Goal: Task Accomplishment & Management: Complete application form

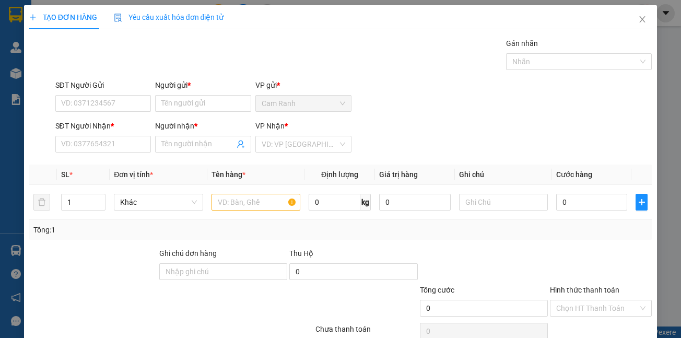
click at [274, 108] on span "Cam Ranh" at bounding box center [304, 104] width 84 height 16
click at [204, 98] on input "Người gửi *" at bounding box center [203, 103] width 96 height 17
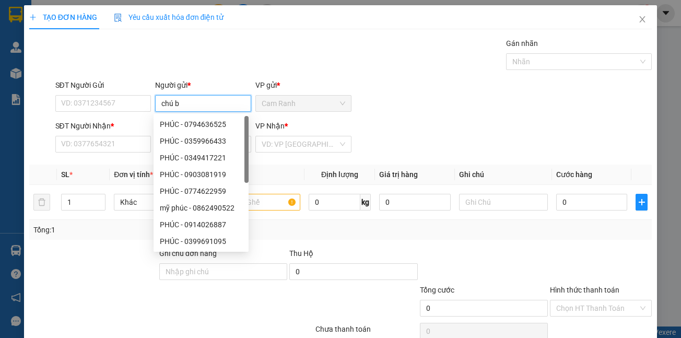
type input "chú bộ"
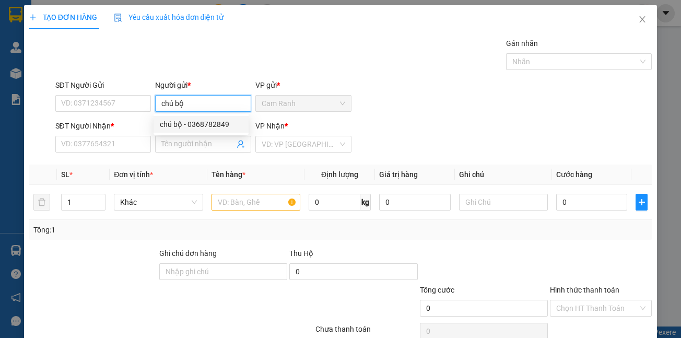
click at [207, 121] on div "chú bộ - 0368782849" at bounding box center [201, 124] width 83 height 11
type input "0368782849"
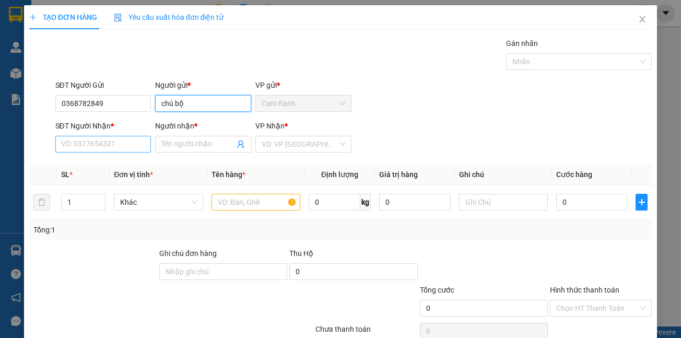
type input "chú bộ"
click at [114, 148] on input "SĐT Người Nhận *" at bounding box center [103, 144] width 96 height 17
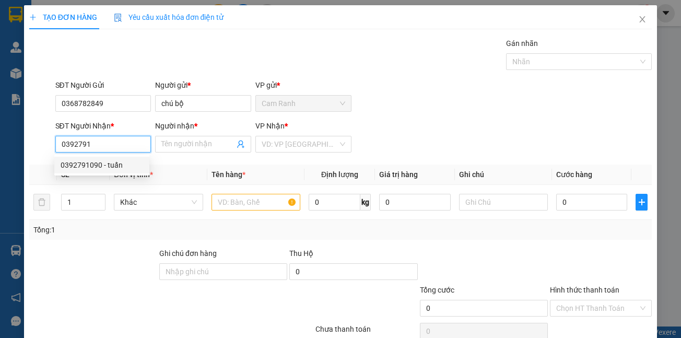
click at [115, 163] on div "0392791090 - tuấn" at bounding box center [102, 164] width 83 height 11
type input "0392791090"
type input "tuấn"
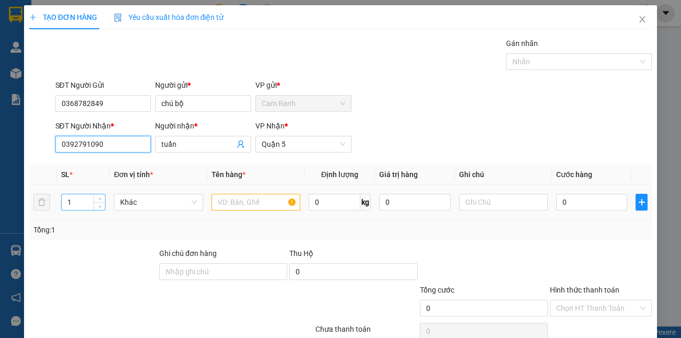
type input "0392791090"
click at [85, 198] on input "1" at bounding box center [84, 202] width 44 height 16
type input "2"
click at [224, 205] on input "text" at bounding box center [256, 202] width 89 height 17
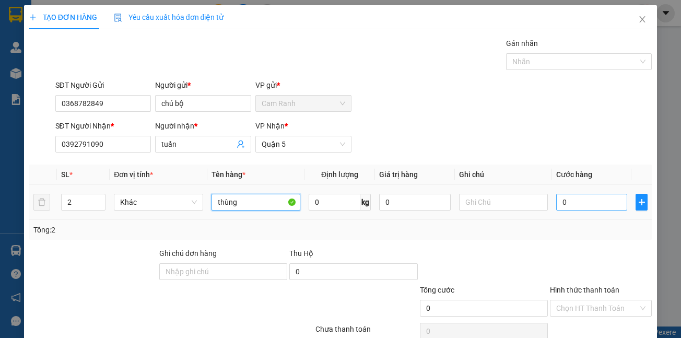
type input "thùng"
click at [568, 202] on input "0" at bounding box center [591, 202] width 71 height 17
type input "1"
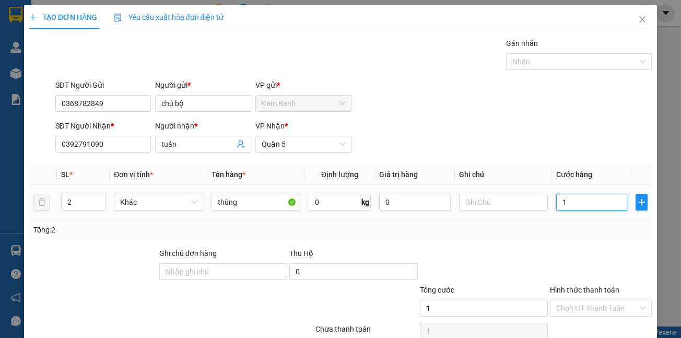
type input "13"
type input "130"
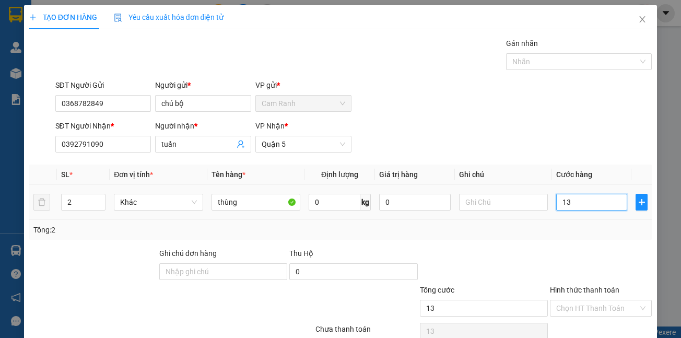
type input "130"
type input "1.300"
type input "13.000"
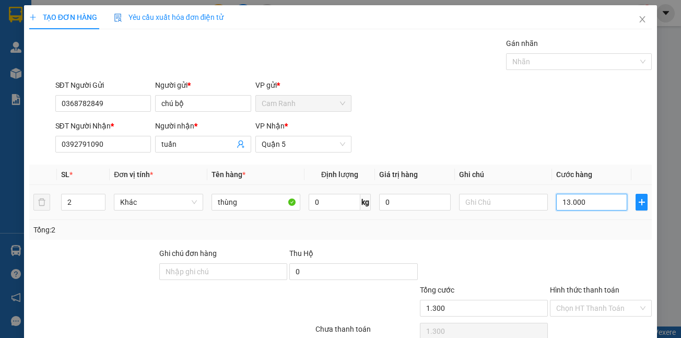
type input "13.000"
type input "130.000"
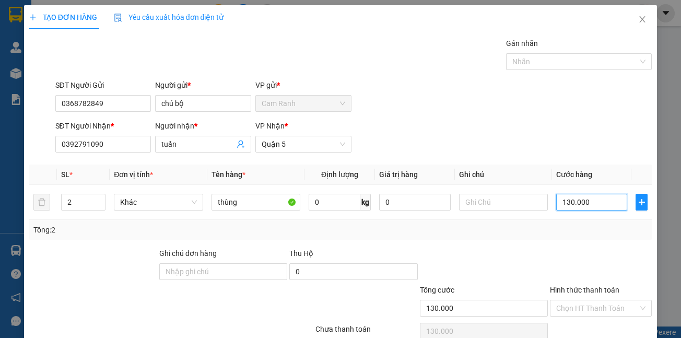
scroll to position [49, 0]
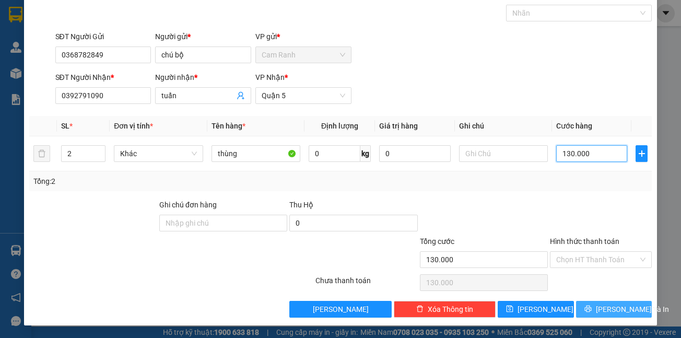
type input "130.000"
click at [596, 307] on button "[PERSON_NAME] và In" at bounding box center [614, 309] width 76 height 17
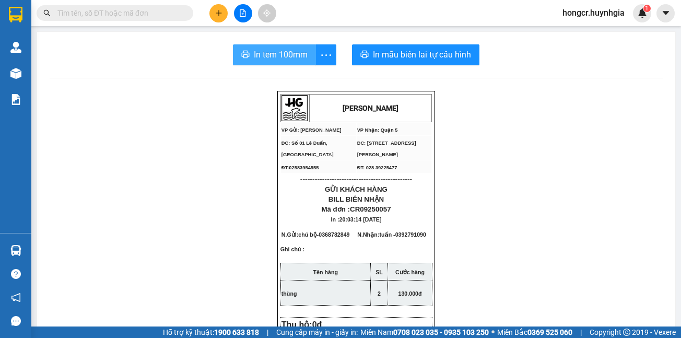
drag, startPoint x: 266, startPoint y: 56, endPoint x: 677, endPoint y: 83, distance: 411.4
click at [267, 56] on span "In tem 100mm" at bounding box center [281, 54] width 54 height 13
click at [286, 54] on span "In tem 100mm" at bounding box center [281, 54] width 54 height 13
click at [285, 56] on span "In tem 100mm" at bounding box center [281, 54] width 54 height 13
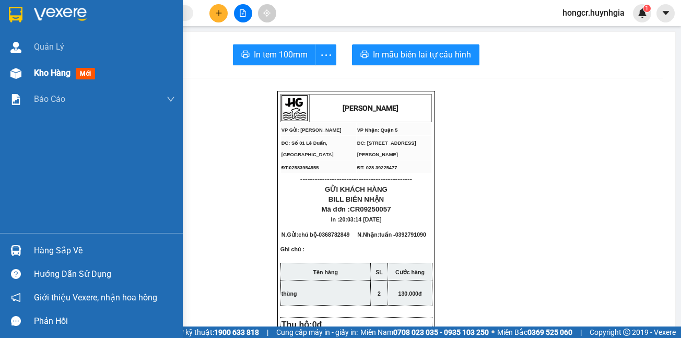
click at [43, 71] on span "Kho hàng" at bounding box center [52, 73] width 37 height 10
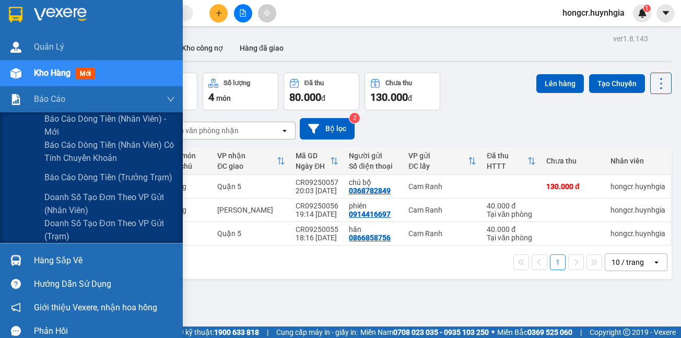
click at [57, 77] on span "Kho hàng" at bounding box center [52, 73] width 37 height 10
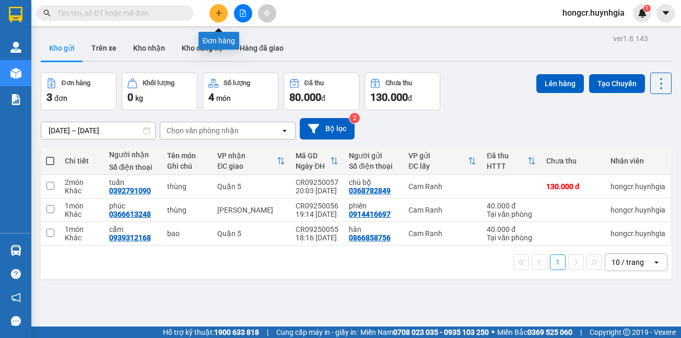
click at [220, 16] on icon "plus" at bounding box center [218, 12] width 7 height 7
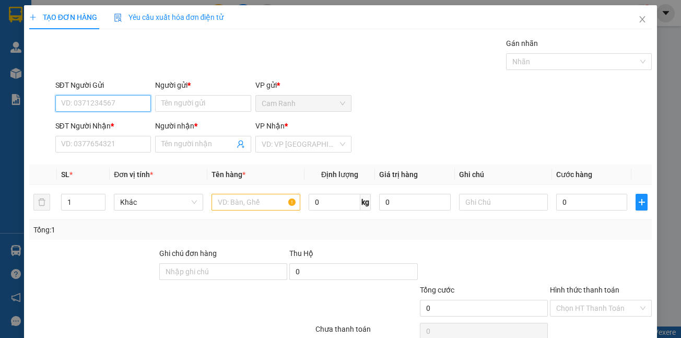
click at [124, 96] on input "SĐT Người Gửi" at bounding box center [103, 103] width 96 height 17
click at [118, 122] on div "0364517642 - minh" at bounding box center [102, 124] width 83 height 11
type input "0364517642"
type input "minh"
type input "0777022361"
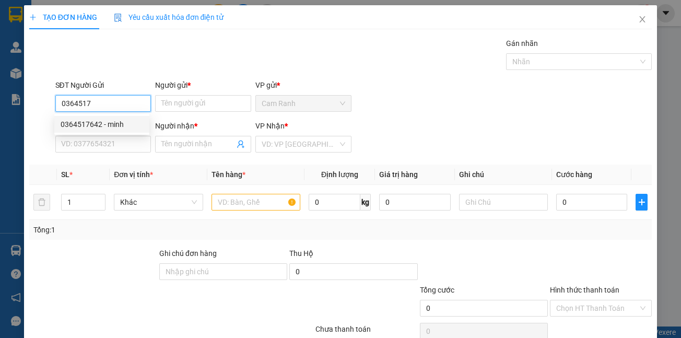
type input "chung"
type input "0364517642"
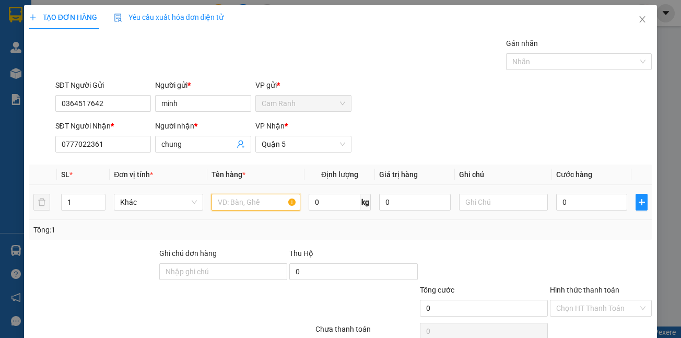
click at [229, 204] on input "text" at bounding box center [256, 202] width 89 height 17
type input "thùng xốp"
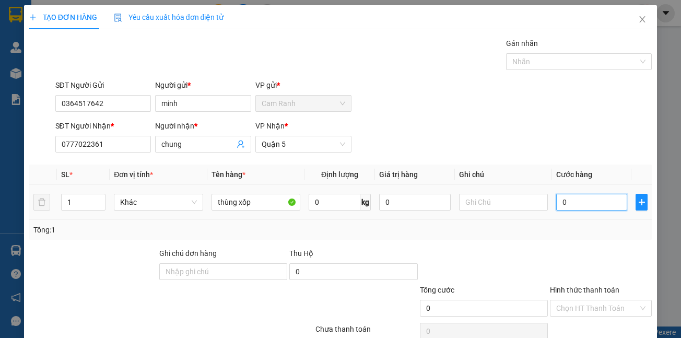
click at [569, 202] on input "0" at bounding box center [591, 202] width 71 height 17
type input "6"
type input "60"
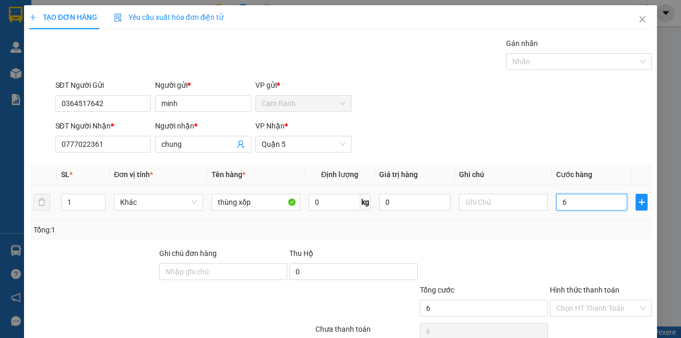
type input "60"
type input "600"
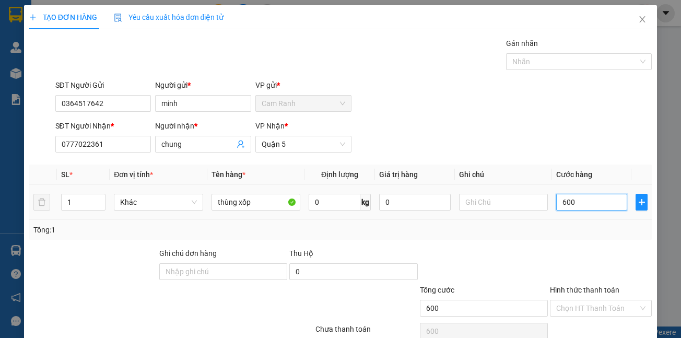
type input "6.000"
type input "60.000"
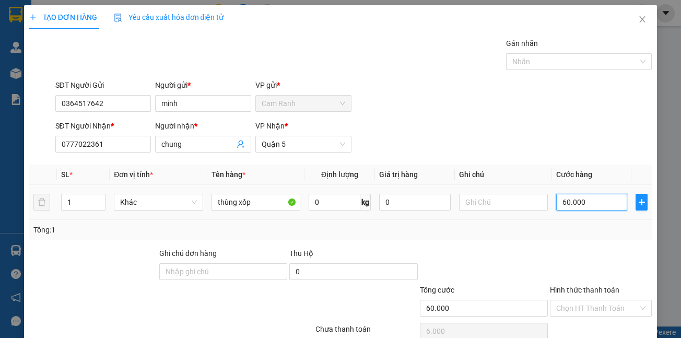
type input "60.000"
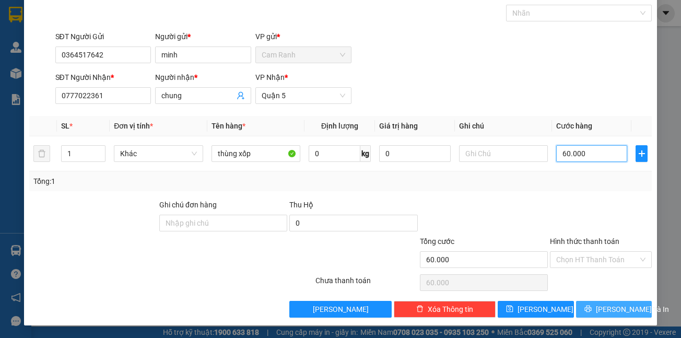
type input "60.000"
click at [601, 313] on span "[PERSON_NAME] và In" at bounding box center [632, 308] width 73 height 11
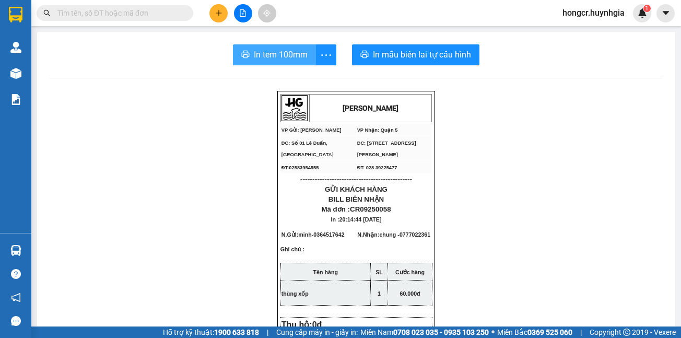
click at [281, 50] on span "In tem 100mm" at bounding box center [281, 54] width 54 height 13
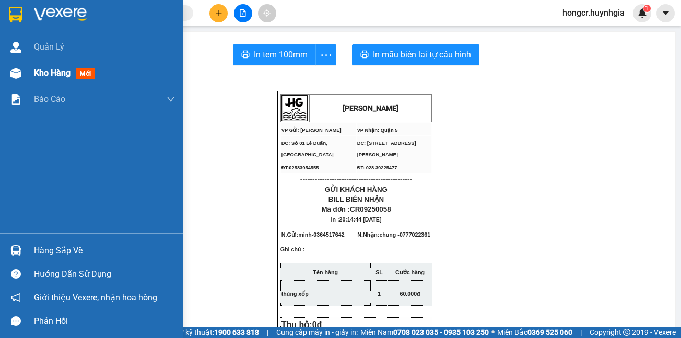
click at [41, 75] on span "Kho hàng" at bounding box center [52, 73] width 37 height 10
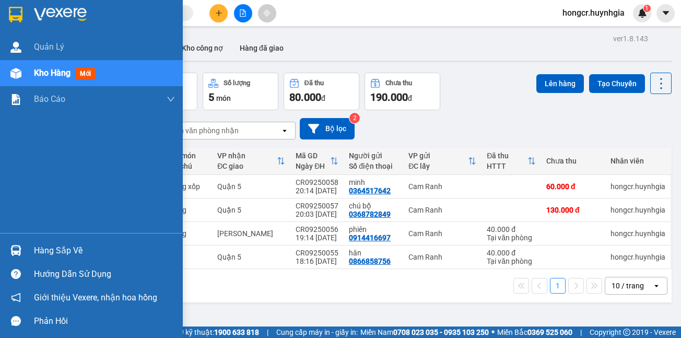
click at [37, 73] on span "Kho hàng" at bounding box center [52, 73] width 37 height 10
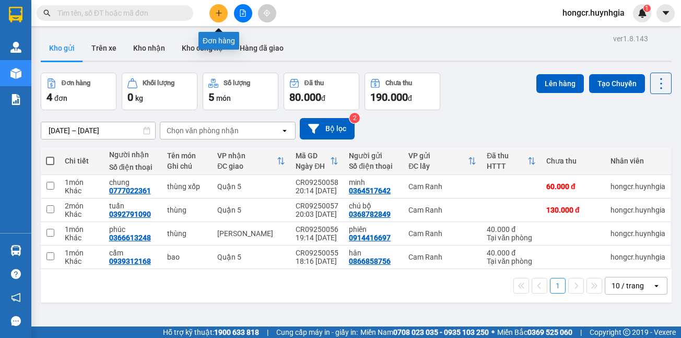
click at [225, 15] on button at bounding box center [218, 13] width 18 height 18
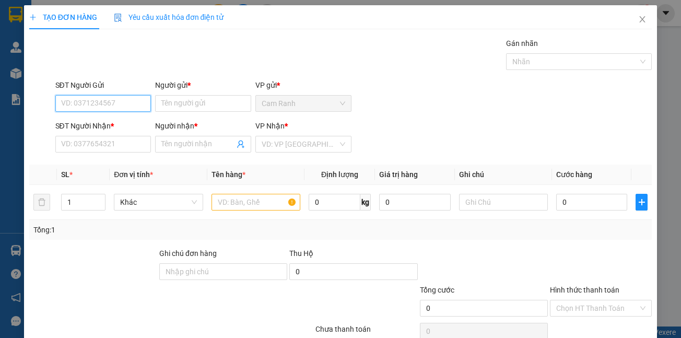
click at [125, 103] on input "SĐT Người Gửi" at bounding box center [103, 103] width 96 height 17
click at [123, 125] on div "0969742124 - hưng" at bounding box center [102, 124] width 83 height 11
type input "0969742124"
type input "hưng"
type input "0939390537"
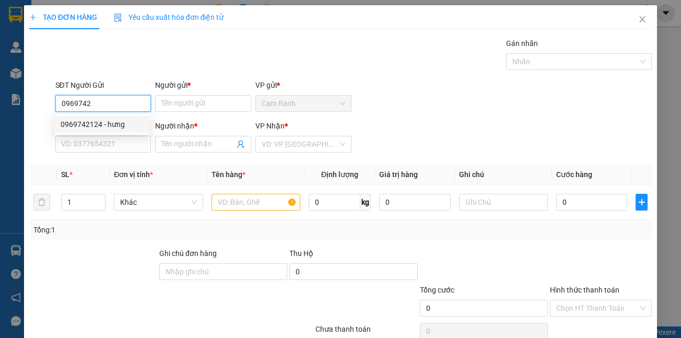
type input "hân"
type input "0969742124"
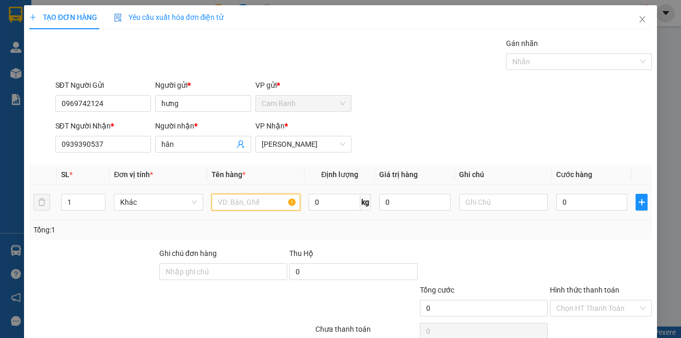
click at [255, 199] on input "text" at bounding box center [256, 202] width 89 height 17
type input "thùng"
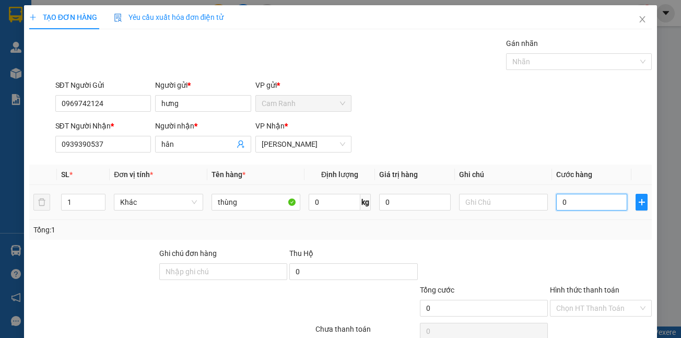
click at [563, 203] on input "0" at bounding box center [591, 202] width 71 height 17
type input "4"
type input "40"
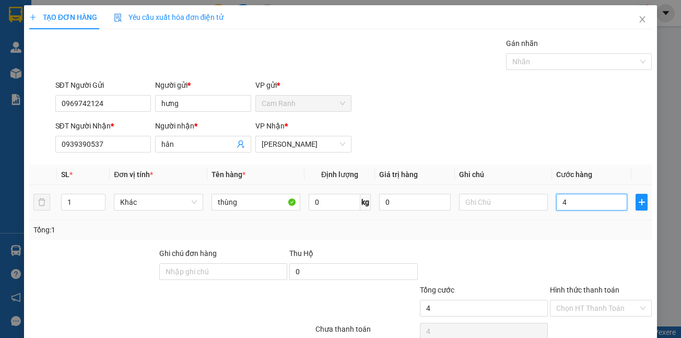
type input "40"
type input "400"
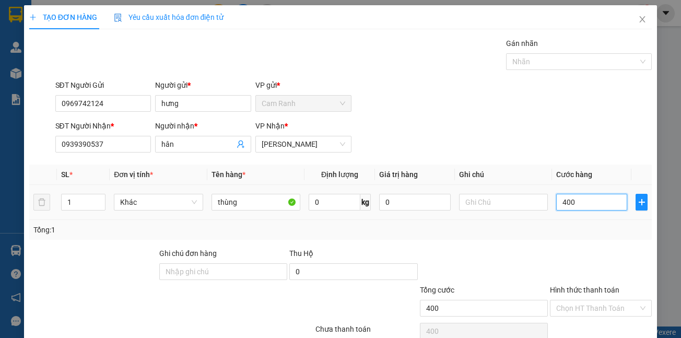
type input "4.000"
type input "40.000"
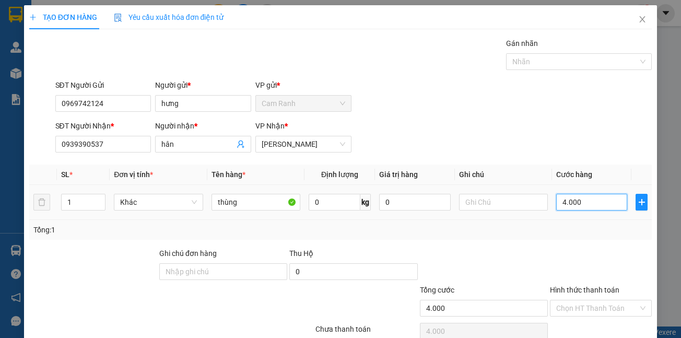
type input "40.000"
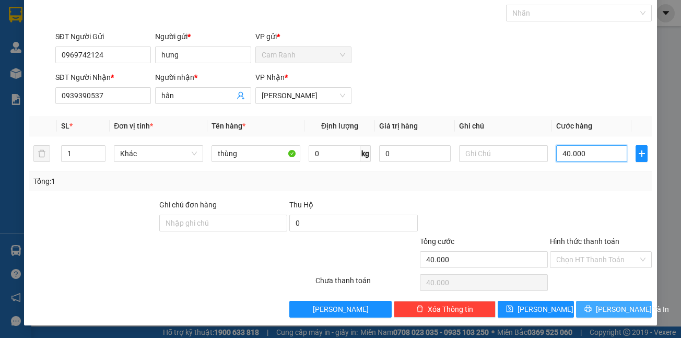
type input "40.000"
click at [597, 305] on button "[PERSON_NAME] và In" at bounding box center [614, 309] width 76 height 17
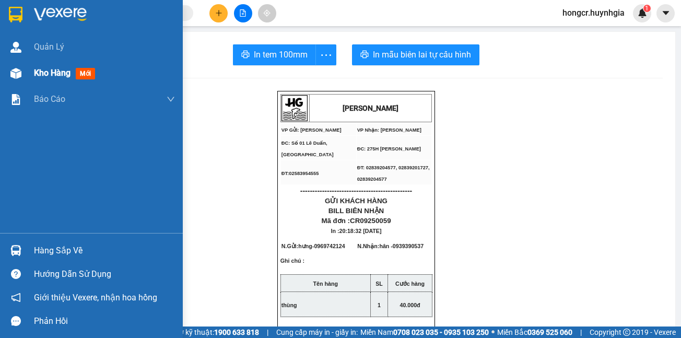
click at [57, 72] on span "Kho hàng" at bounding box center [52, 73] width 37 height 10
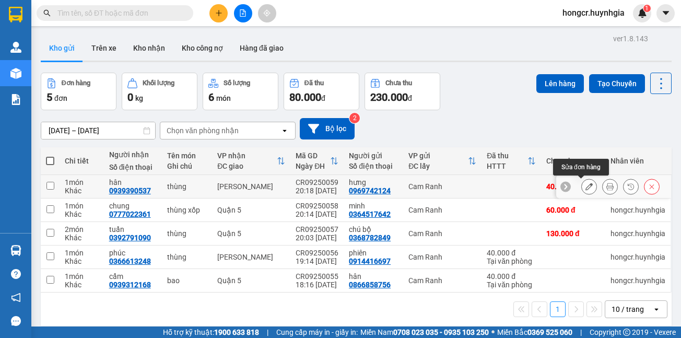
click at [586, 188] on icon at bounding box center [589, 186] width 7 height 7
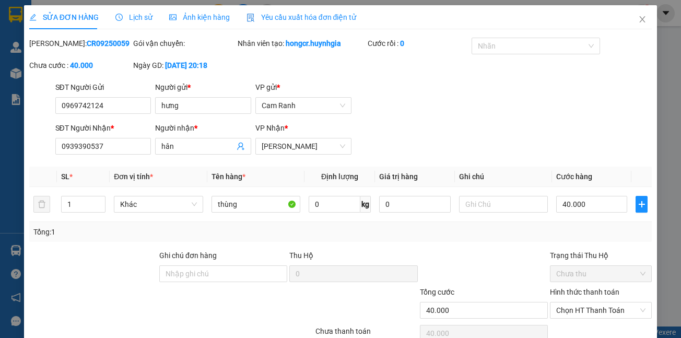
type input "0969742124"
type input "hưng"
type input "0939390537"
type input "hân"
type input "40.000"
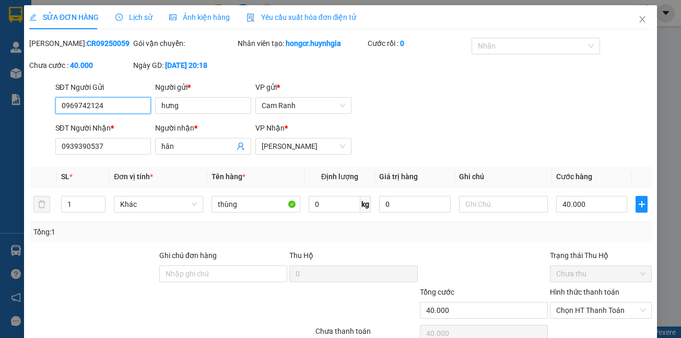
scroll to position [62, 0]
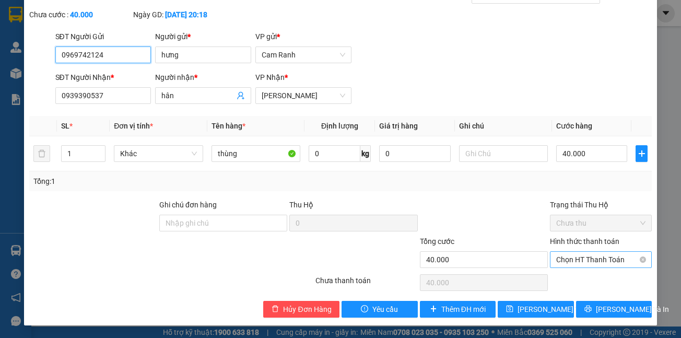
click at [572, 261] on span "Chọn HT Thanh Toán" at bounding box center [600, 260] width 89 height 16
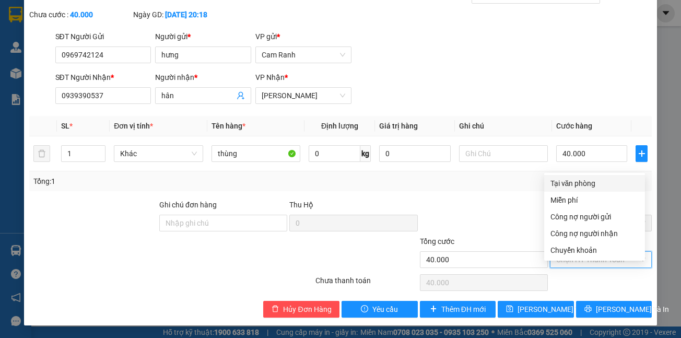
click at [558, 178] on div "Tại văn phòng" at bounding box center [595, 183] width 88 height 11
type input "0"
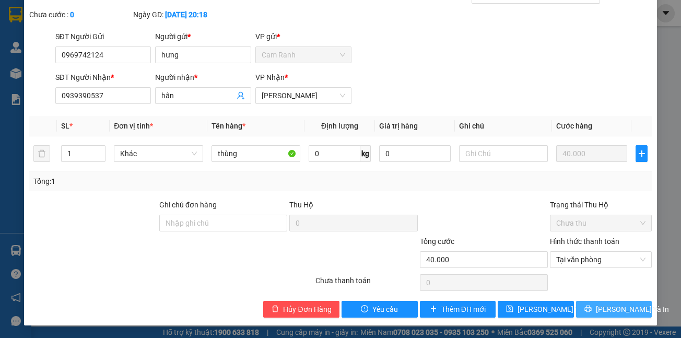
click at [589, 308] on icon "printer" at bounding box center [587, 308] width 7 height 7
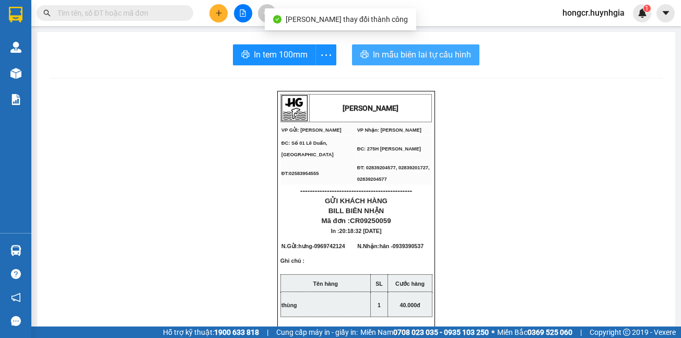
click at [404, 54] on span "In mẫu biên lai tự cấu hình" at bounding box center [422, 54] width 98 height 13
click at [413, 52] on span "In mẫu biên lai tự cấu hình" at bounding box center [422, 54] width 98 height 13
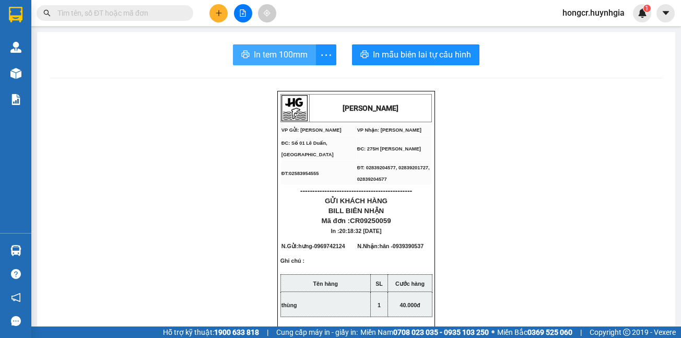
click at [271, 50] on span "In tem 100mm" at bounding box center [281, 54] width 54 height 13
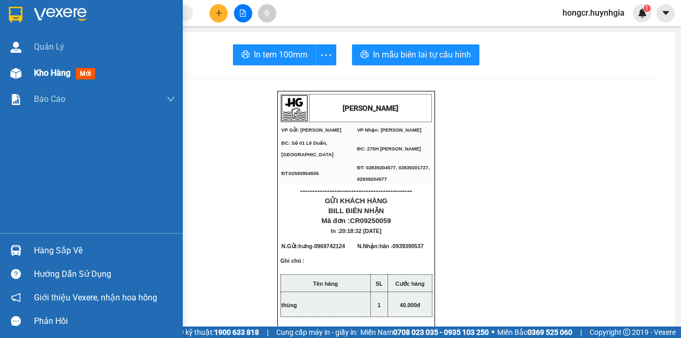
click at [49, 73] on span "Kho hàng" at bounding box center [52, 73] width 37 height 10
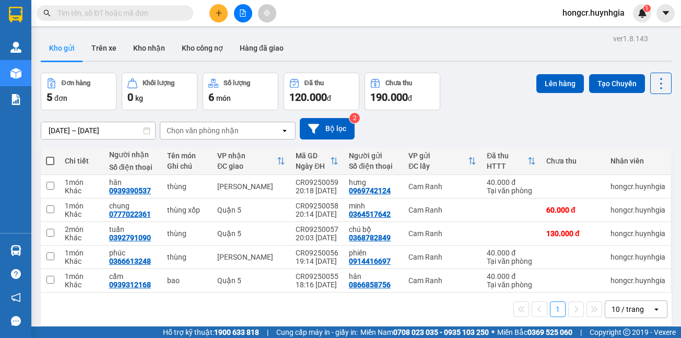
click at [49, 189] on input "checkbox" at bounding box center [50, 186] width 8 height 8
checkbox input "true"
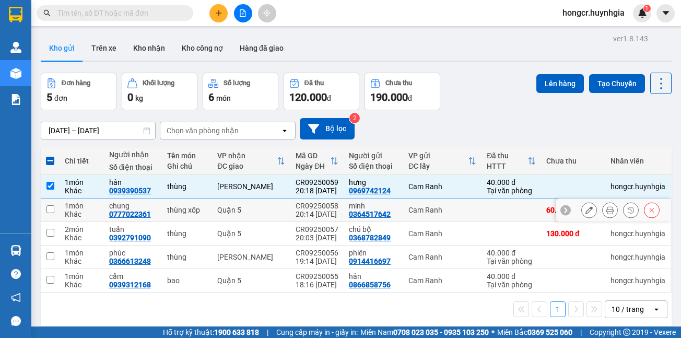
click at [49, 209] on input "checkbox" at bounding box center [50, 209] width 8 height 8
checkbox input "true"
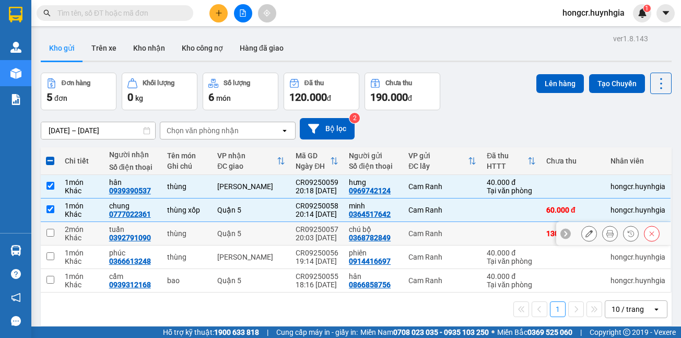
click at [52, 235] on input "checkbox" at bounding box center [50, 233] width 8 height 8
checkbox input "true"
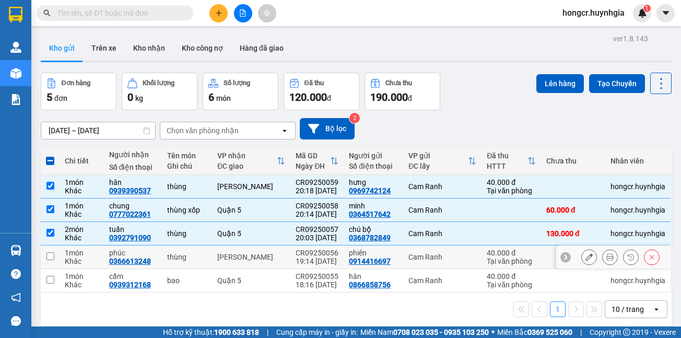
click at [54, 259] on input "checkbox" at bounding box center [50, 256] width 8 height 8
checkbox input "true"
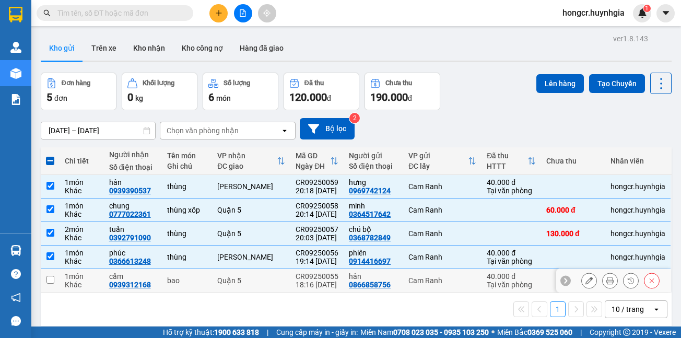
click at [48, 280] on input "checkbox" at bounding box center [50, 280] width 8 height 8
checkbox input "true"
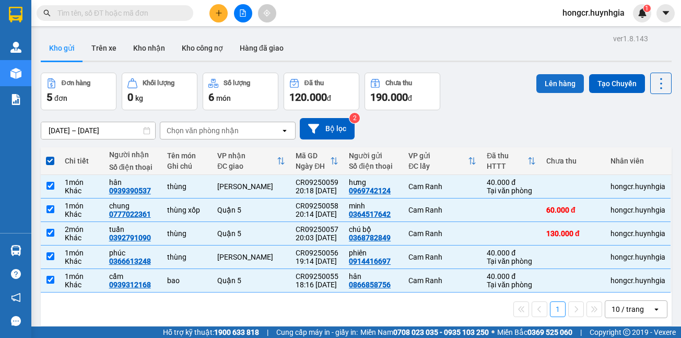
click at [549, 86] on button "Lên hàng" at bounding box center [560, 83] width 48 height 19
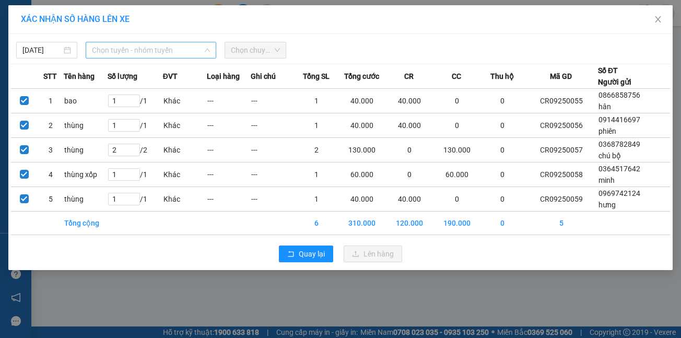
click at [133, 50] on span "Chọn tuyến - nhóm tuyến" at bounding box center [151, 50] width 118 height 16
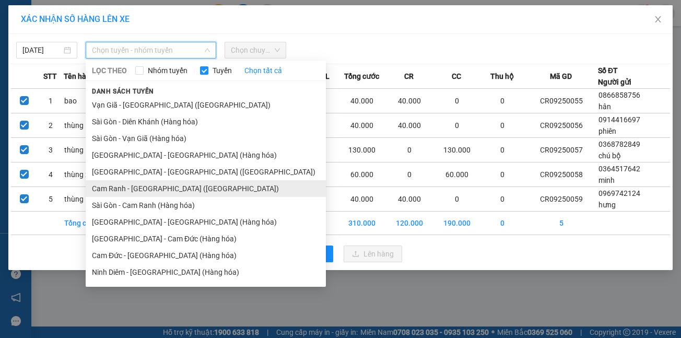
click at [145, 189] on li "Cam Ranh - [GEOGRAPHIC_DATA] ([GEOGRAPHIC_DATA])" at bounding box center [206, 188] width 240 height 17
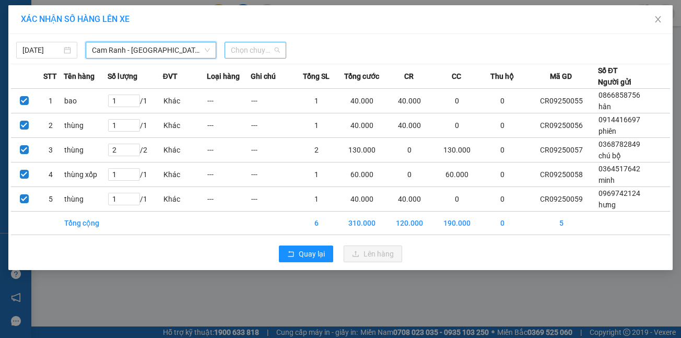
click at [255, 49] on span "Chọn chuyến" at bounding box center [255, 50] width 49 height 16
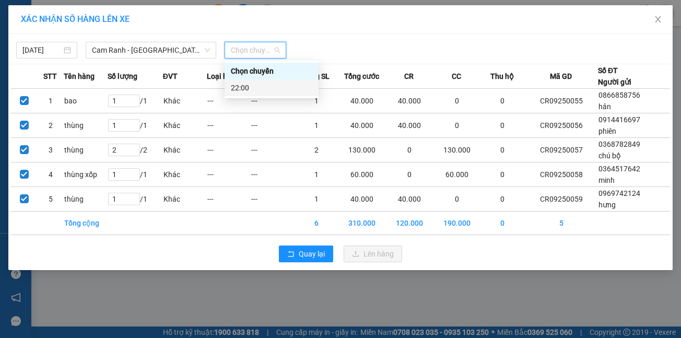
click at [266, 87] on div "22:00" at bounding box center [271, 87] width 81 height 11
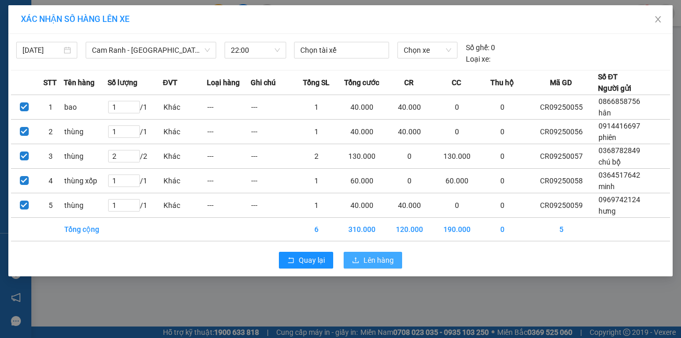
click at [368, 263] on span "Lên hàng" at bounding box center [379, 259] width 30 height 11
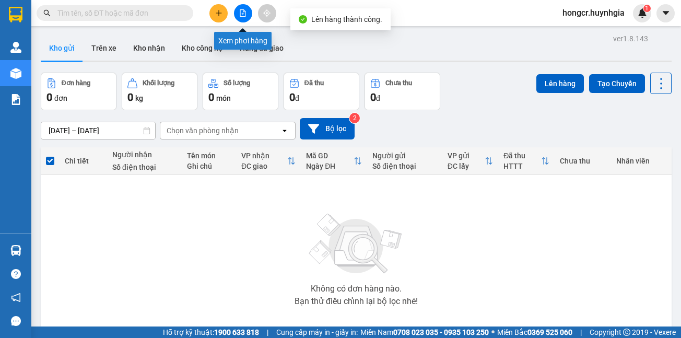
click at [243, 17] on button at bounding box center [243, 13] width 18 height 18
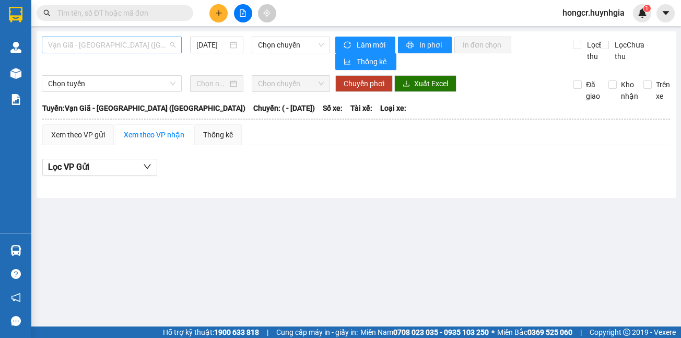
click at [121, 46] on span "Vạn Giã - [GEOGRAPHIC_DATA] ([GEOGRAPHIC_DATA])" at bounding box center [111, 45] width 127 height 16
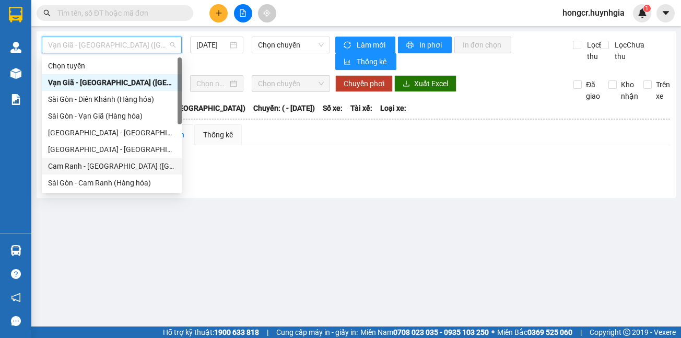
click at [117, 162] on div "Cam Ranh - [GEOGRAPHIC_DATA] ([GEOGRAPHIC_DATA])" at bounding box center [111, 165] width 127 height 11
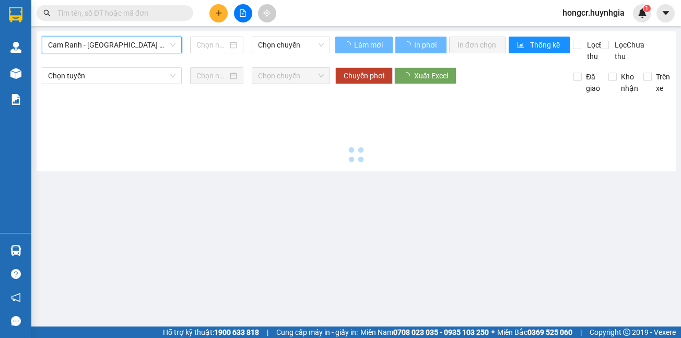
type input "[DATE]"
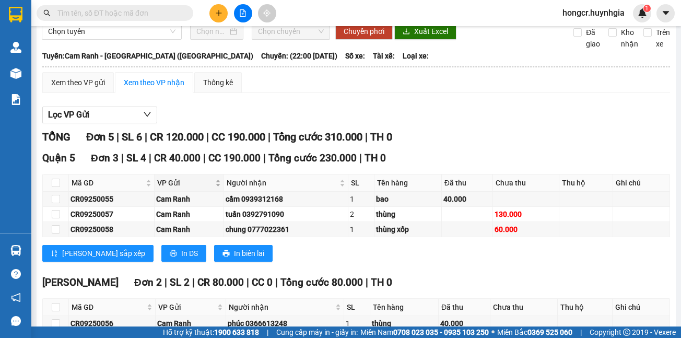
scroll to position [130, 0]
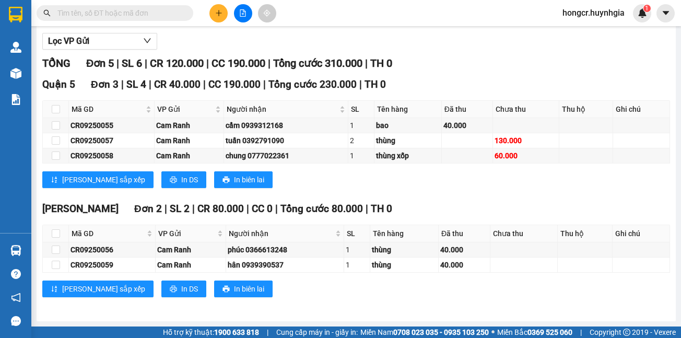
click at [591, 11] on span "hongcr.huynhgia" at bounding box center [593, 12] width 79 height 13
click at [582, 34] on span "Đăng xuất" at bounding box center [598, 32] width 57 height 11
